Goal: Transaction & Acquisition: Book appointment/travel/reservation

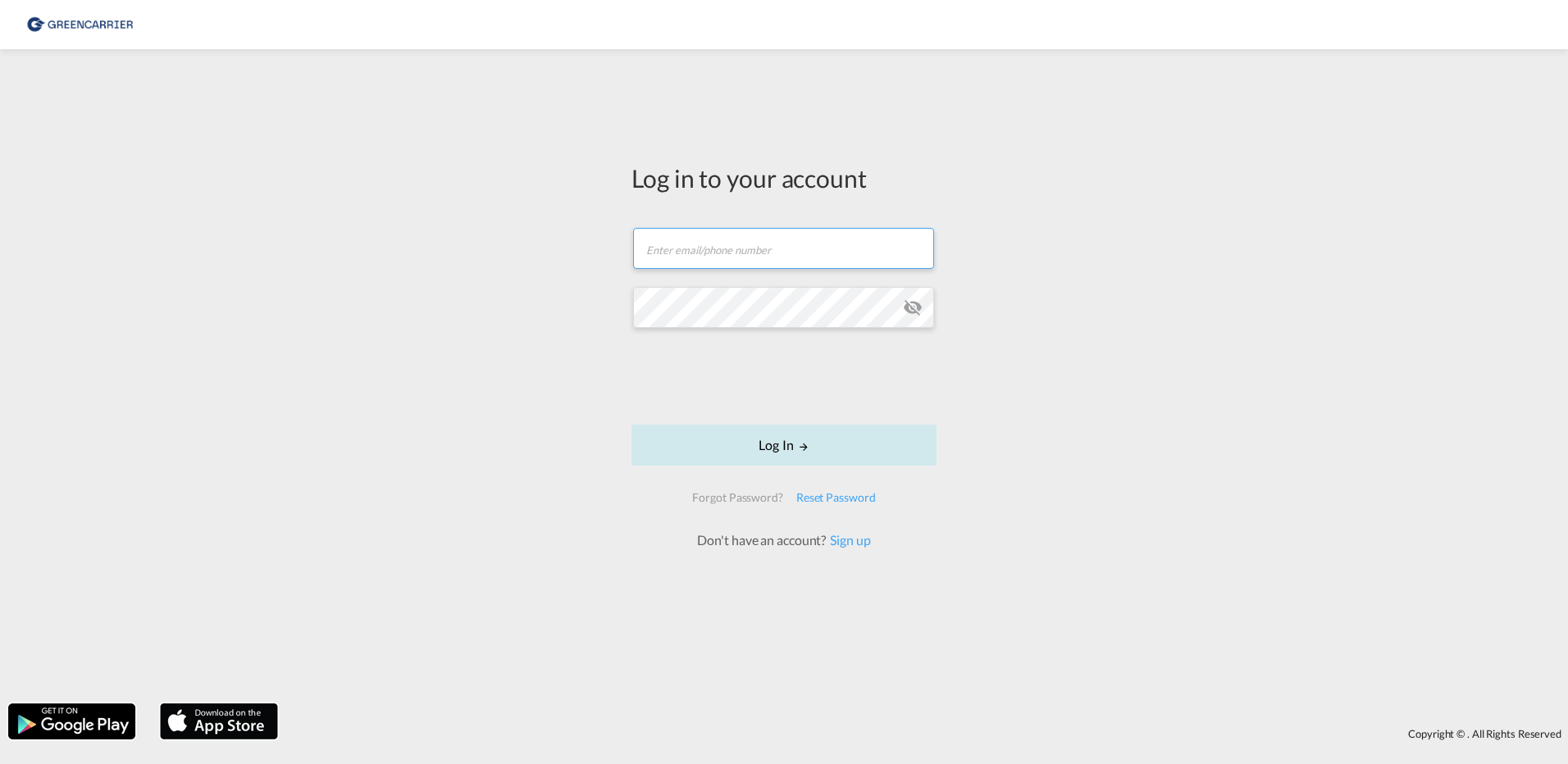
type input "[EMAIL_ADDRESS][PERSON_NAME][DOMAIN_NAME]"
click at [768, 452] on button "Log In" at bounding box center [784, 445] width 305 height 41
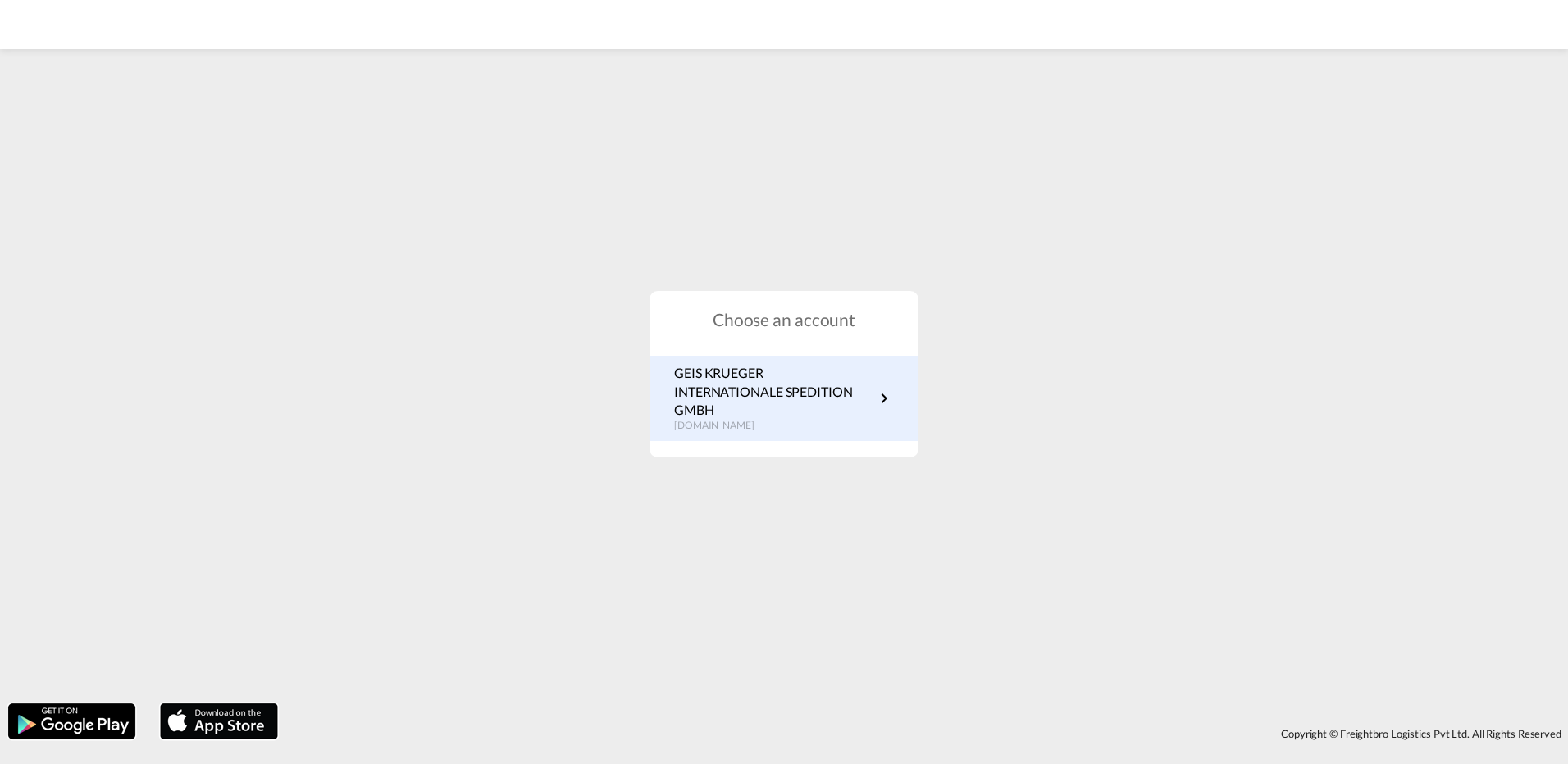
click at [745, 403] on p "GEIS KRUEGER INTERNATIONALE SPEDITION GMBH" at bounding box center [774, 391] width 200 height 55
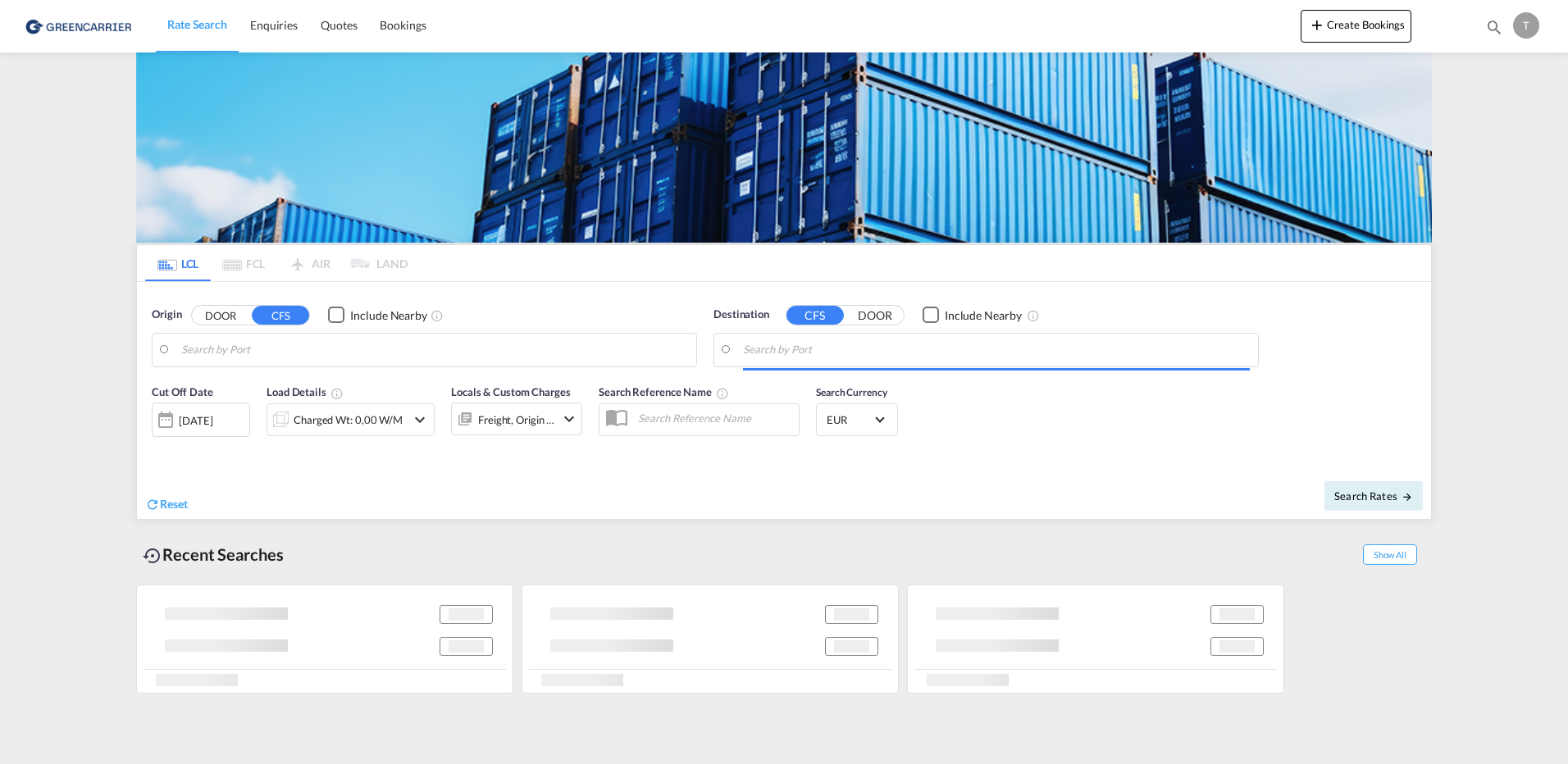
type input "[GEOGRAPHIC_DATA], [GEOGRAPHIC_DATA]"
type input "[GEOGRAPHIC_DATA], ZADUR"
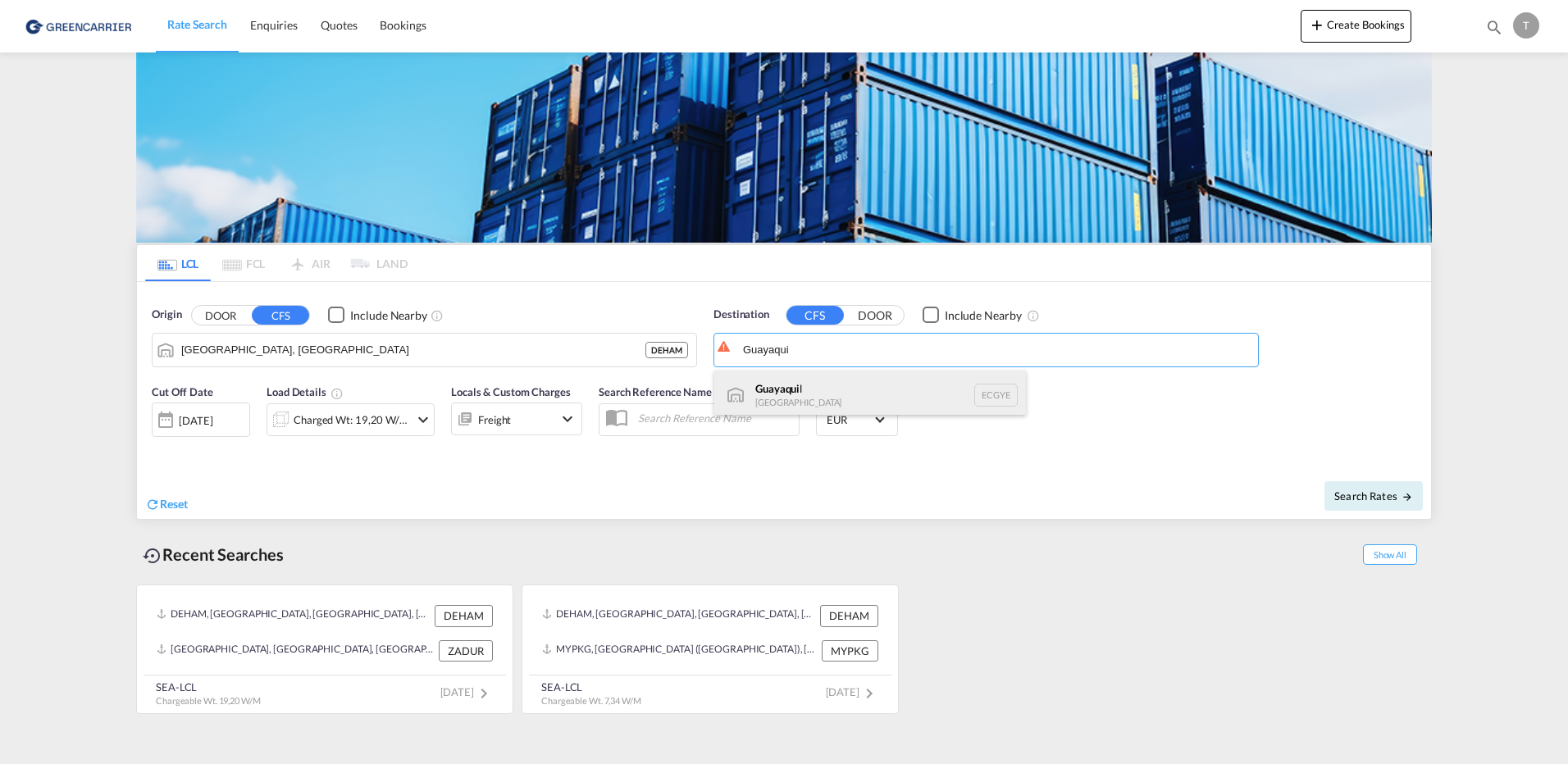
click at [813, 399] on div "Guayaqui l [GEOGRAPHIC_DATA] [GEOGRAPHIC_DATA]" at bounding box center [869, 396] width 312 height 49
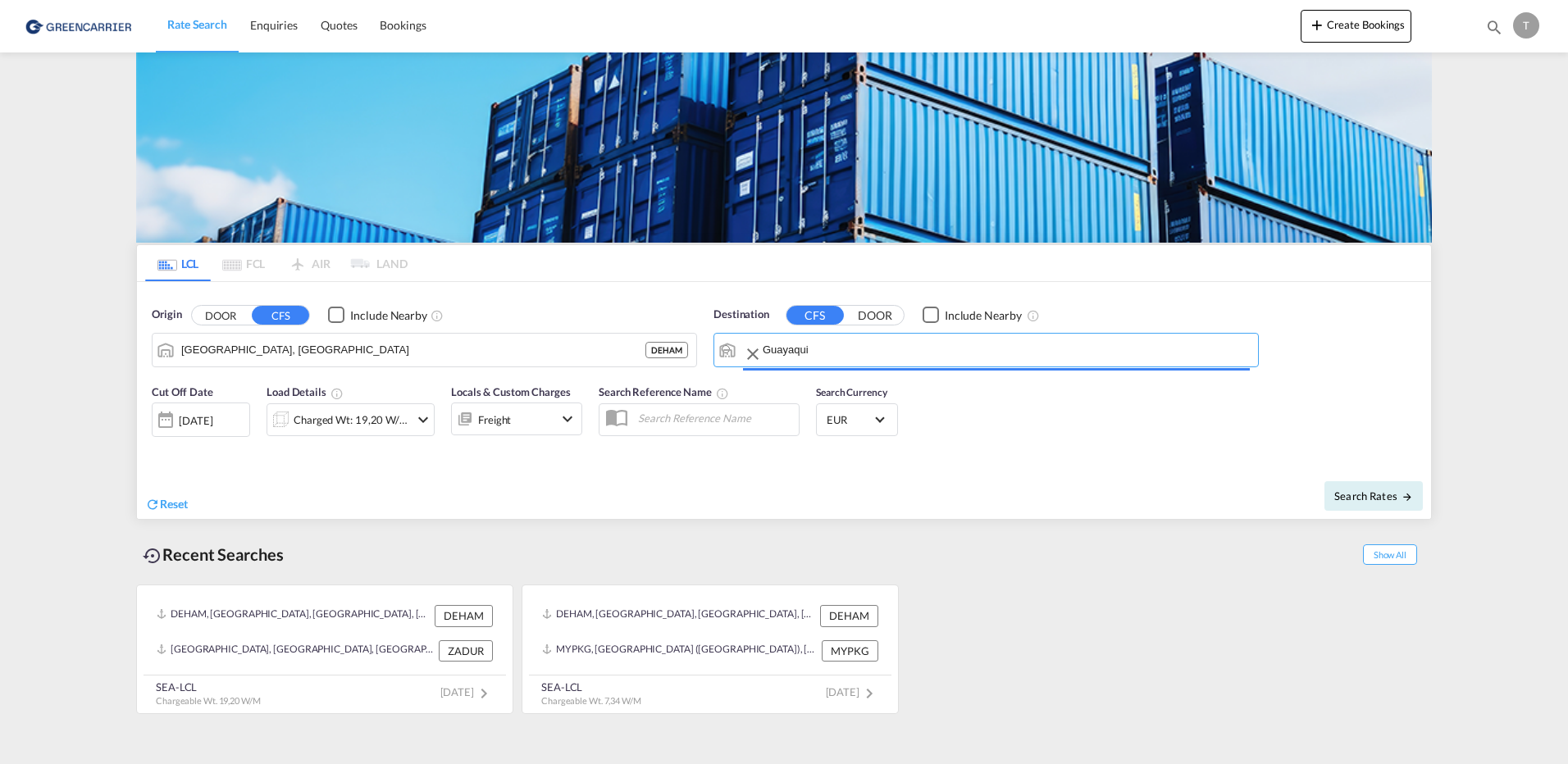
type input "[GEOGRAPHIC_DATA], ECGYE"
click at [167, 422] on div at bounding box center [166, 419] width 26 height 33
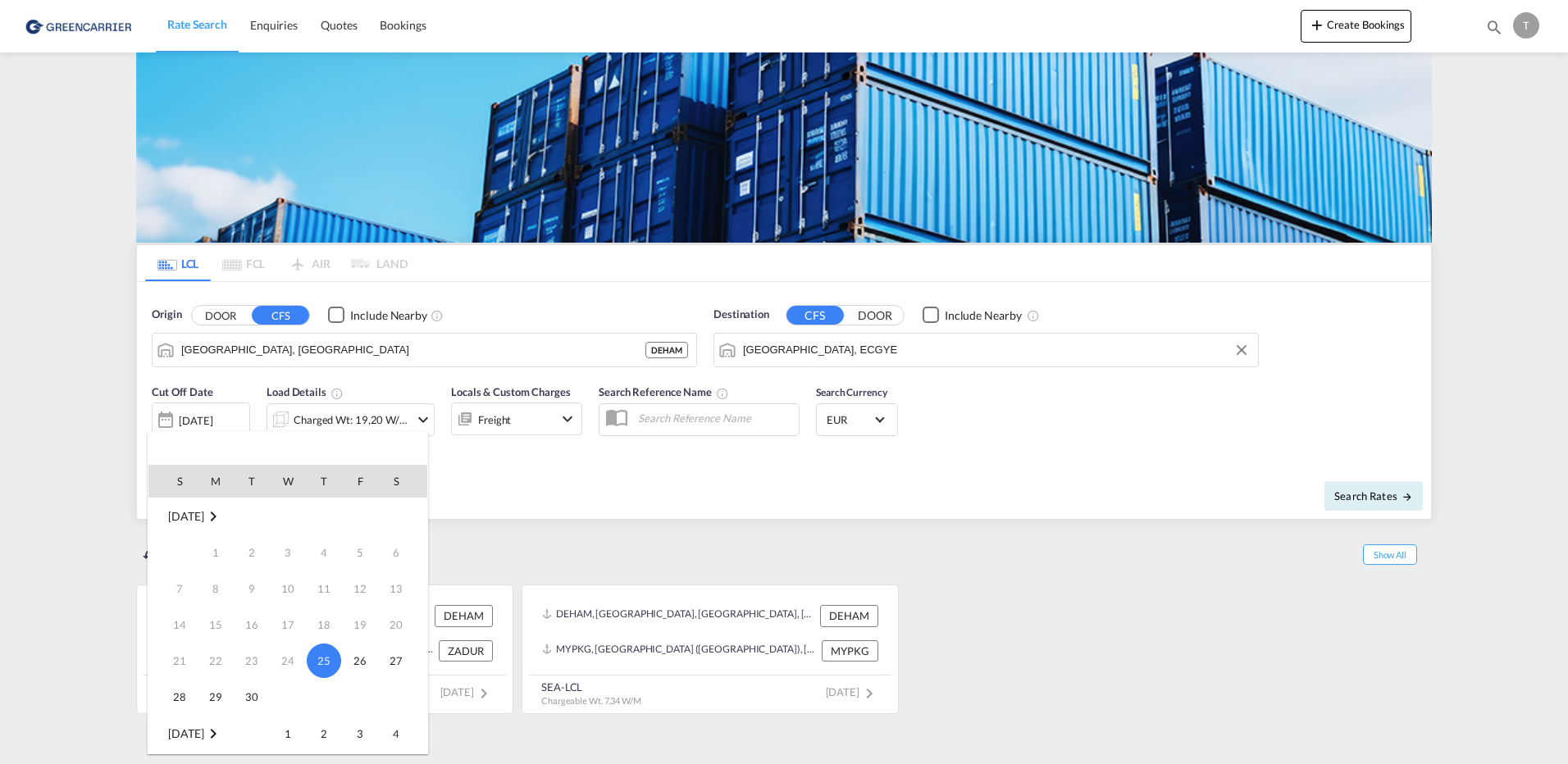
drag, startPoint x: 289, startPoint y: 734, endPoint x: 278, endPoint y: 737, distance: 11.4
click at [287, 736] on span "1" at bounding box center [288, 733] width 33 height 33
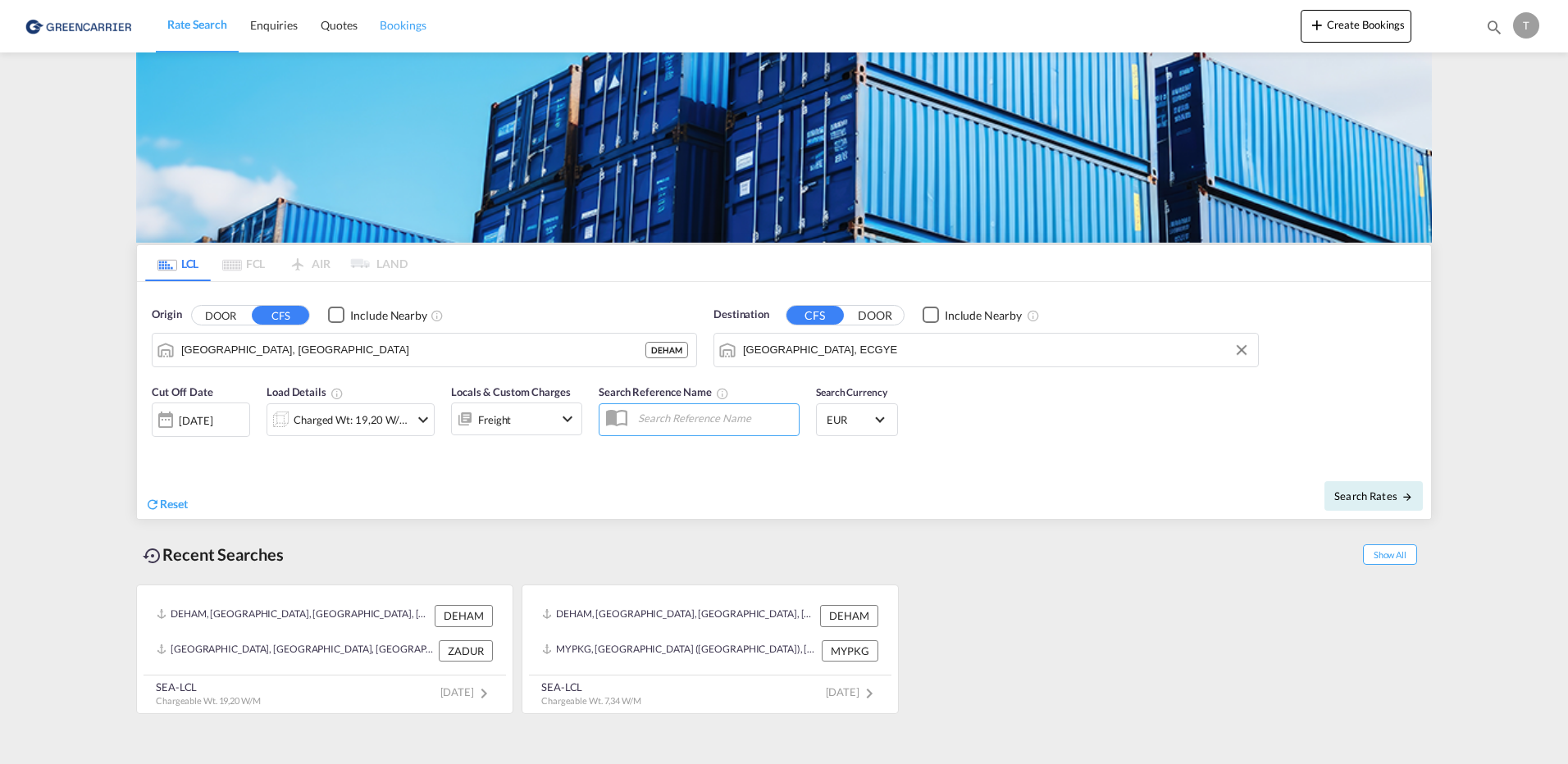
click at [406, 21] on span "Bookings" at bounding box center [402, 25] width 46 height 14
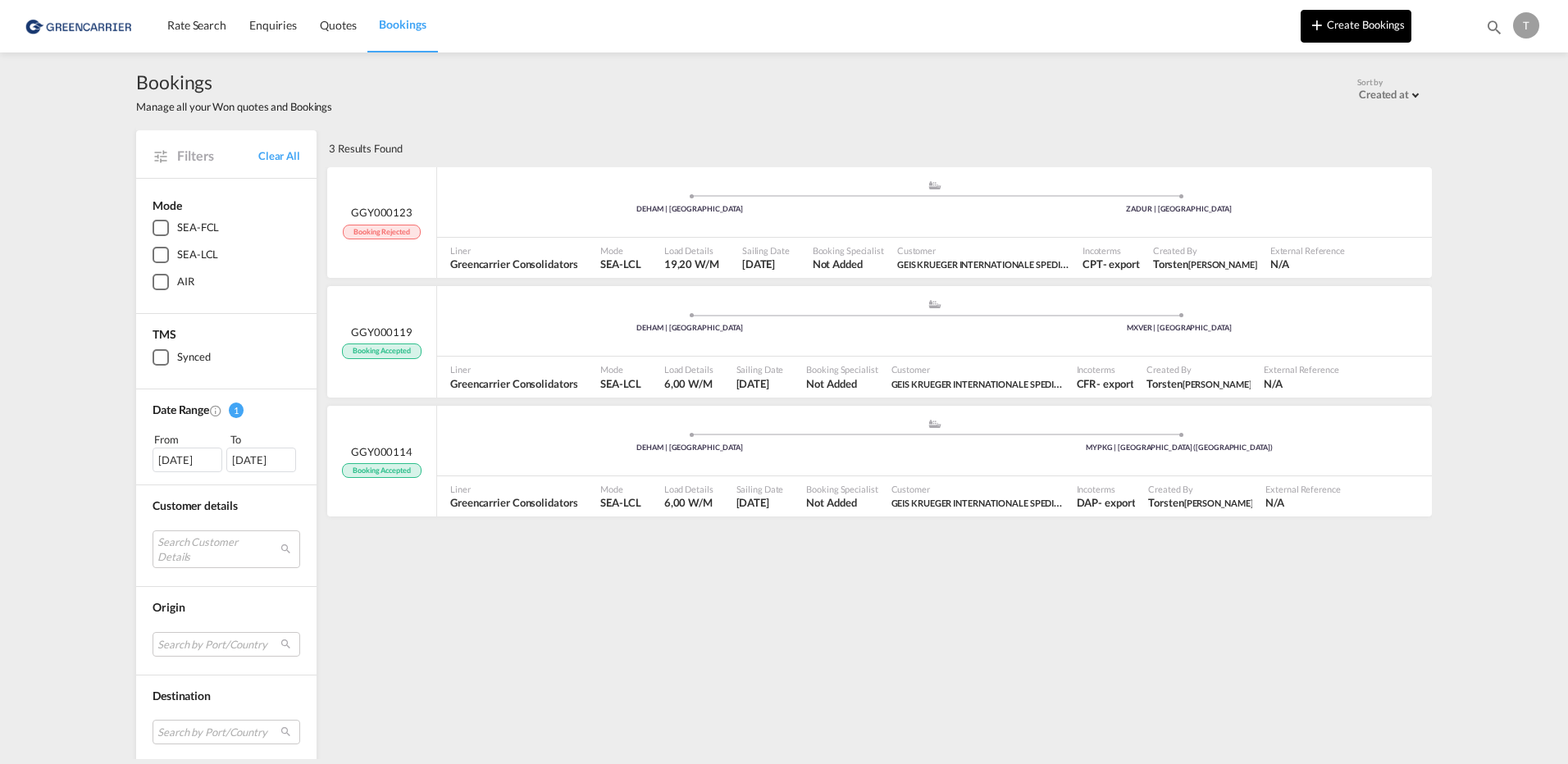
click at [1373, 21] on button "Create Bookings" at bounding box center [1356, 26] width 110 height 33
